Goal: Find specific page/section

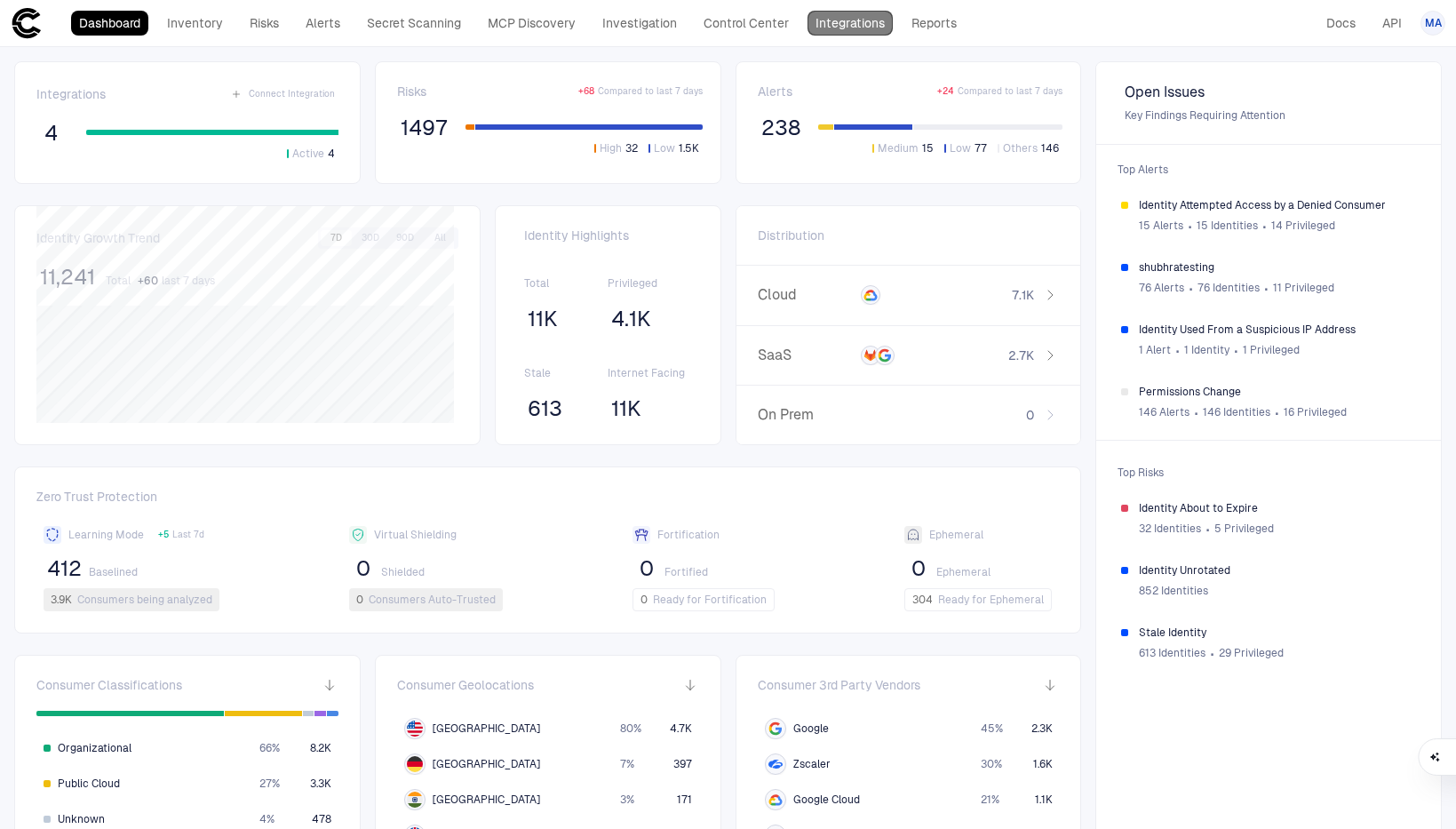
click at [868, 28] on link "Integrations" at bounding box center [850, 23] width 86 height 25
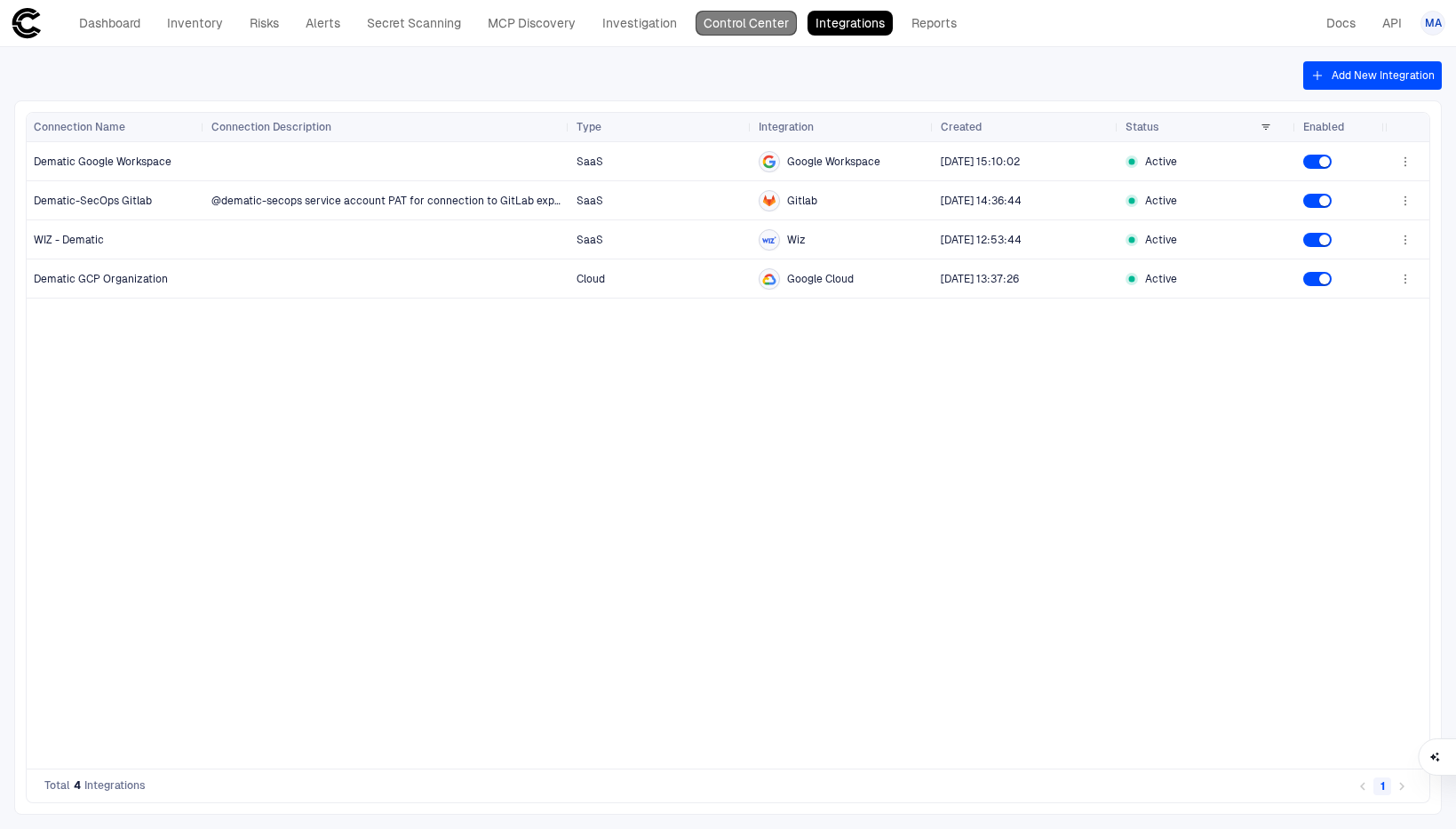
click at [737, 25] on link "Control Center" at bounding box center [746, 23] width 101 height 25
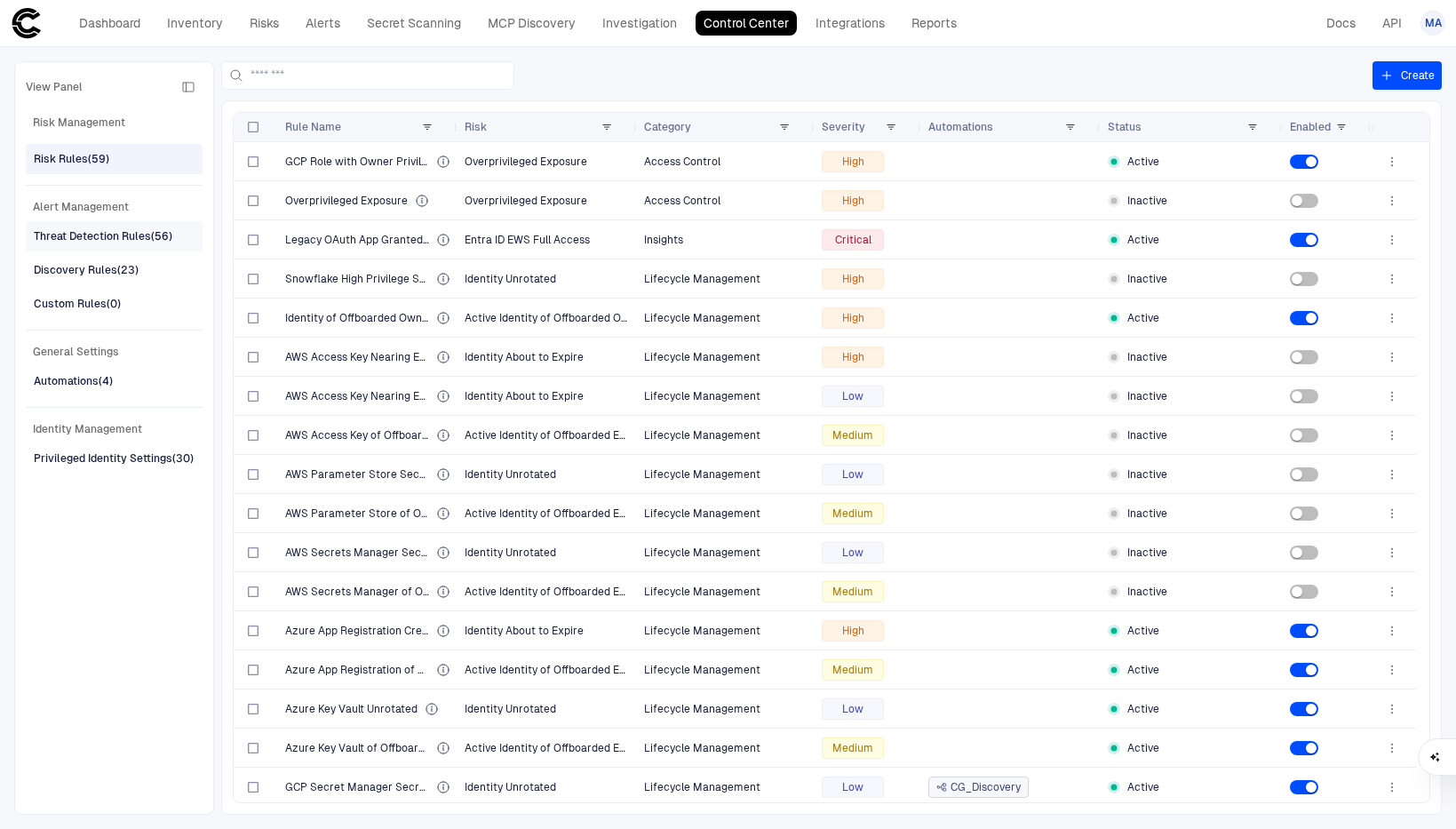
click at [75, 237] on div "Threat Detection Rules (56)" at bounding box center [103, 236] width 139 height 16
